Goal: Navigation & Orientation: Find specific page/section

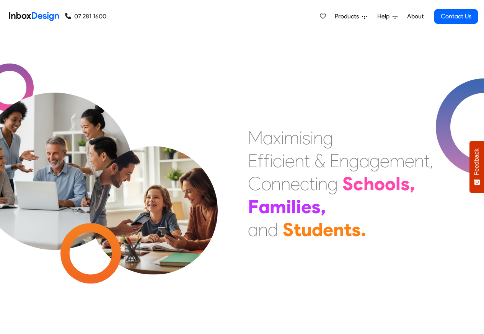
click at [414, 17] on link "About" at bounding box center [415, 16] width 21 height 15
